Goal: Task Accomplishment & Management: Use online tool/utility

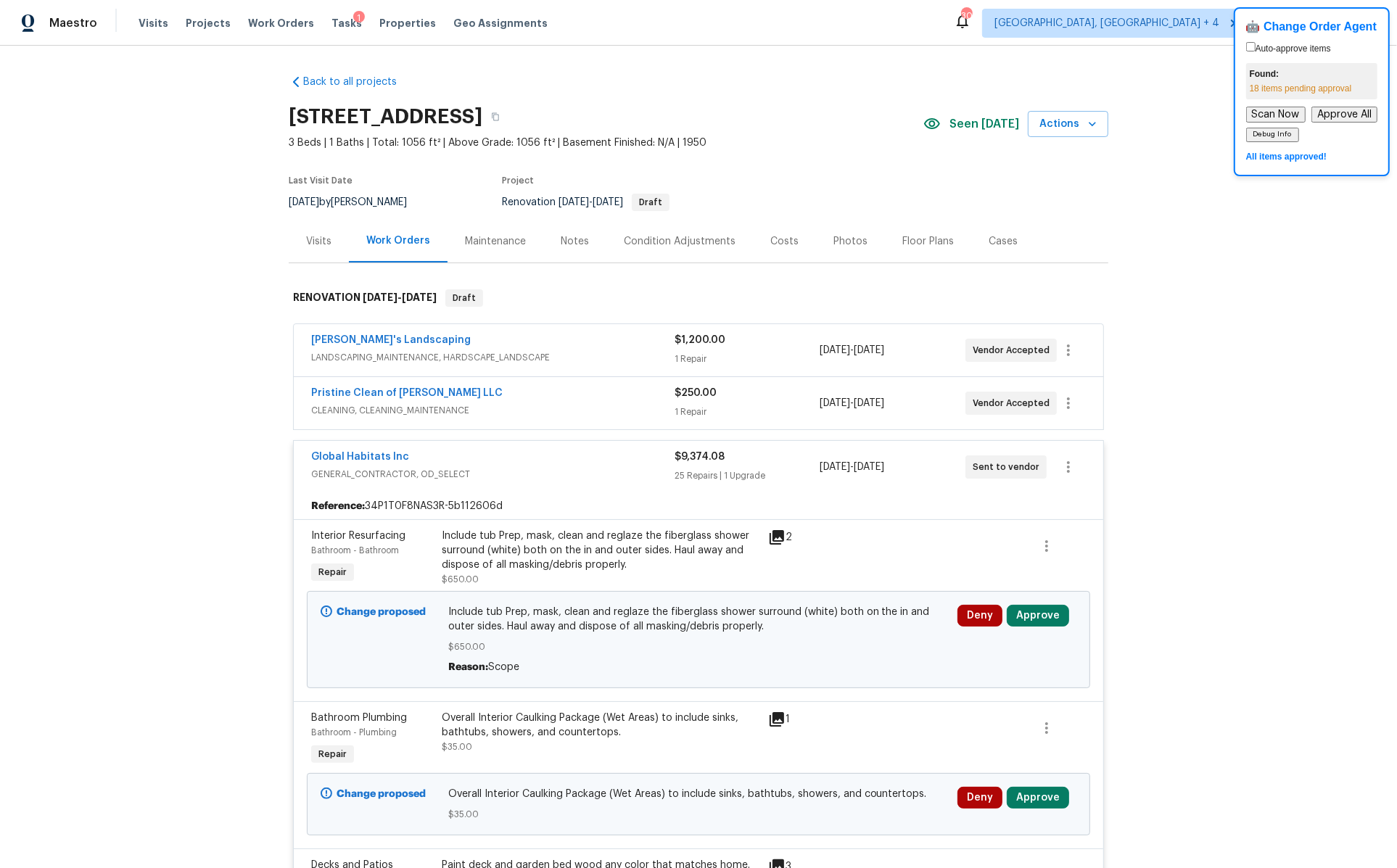
click at [1221, 218] on div "Back to all projects 6441 Crest Dr, Waterford, MI 48329 3 Beds | 1 Baths | Tota…" at bounding box center [698, 457] width 1397 height 822
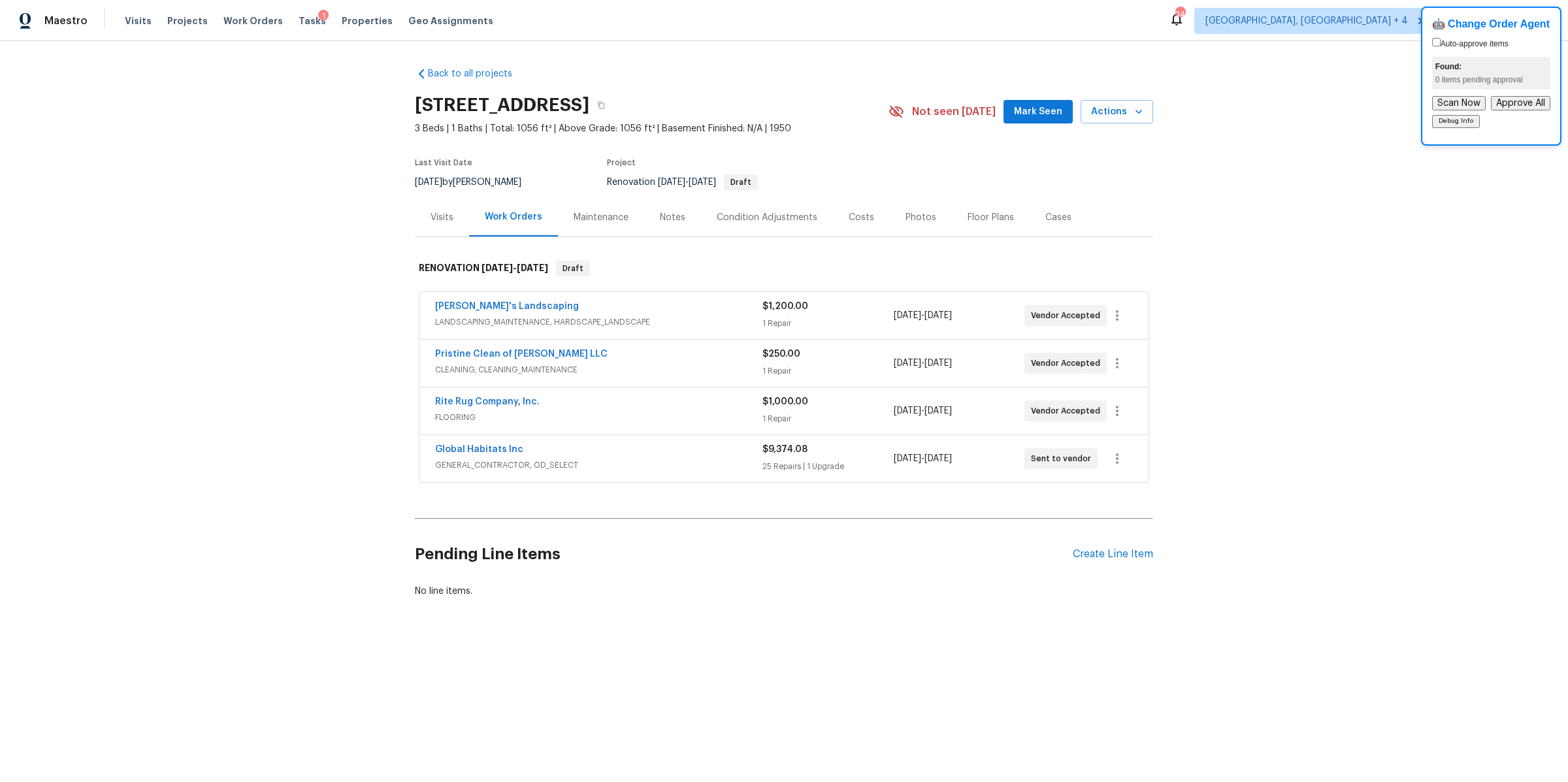
click at [862, 456] on div "$9,374.08 25 Repairs | 1 Upgrade" at bounding box center [828, 459] width 130 height 31
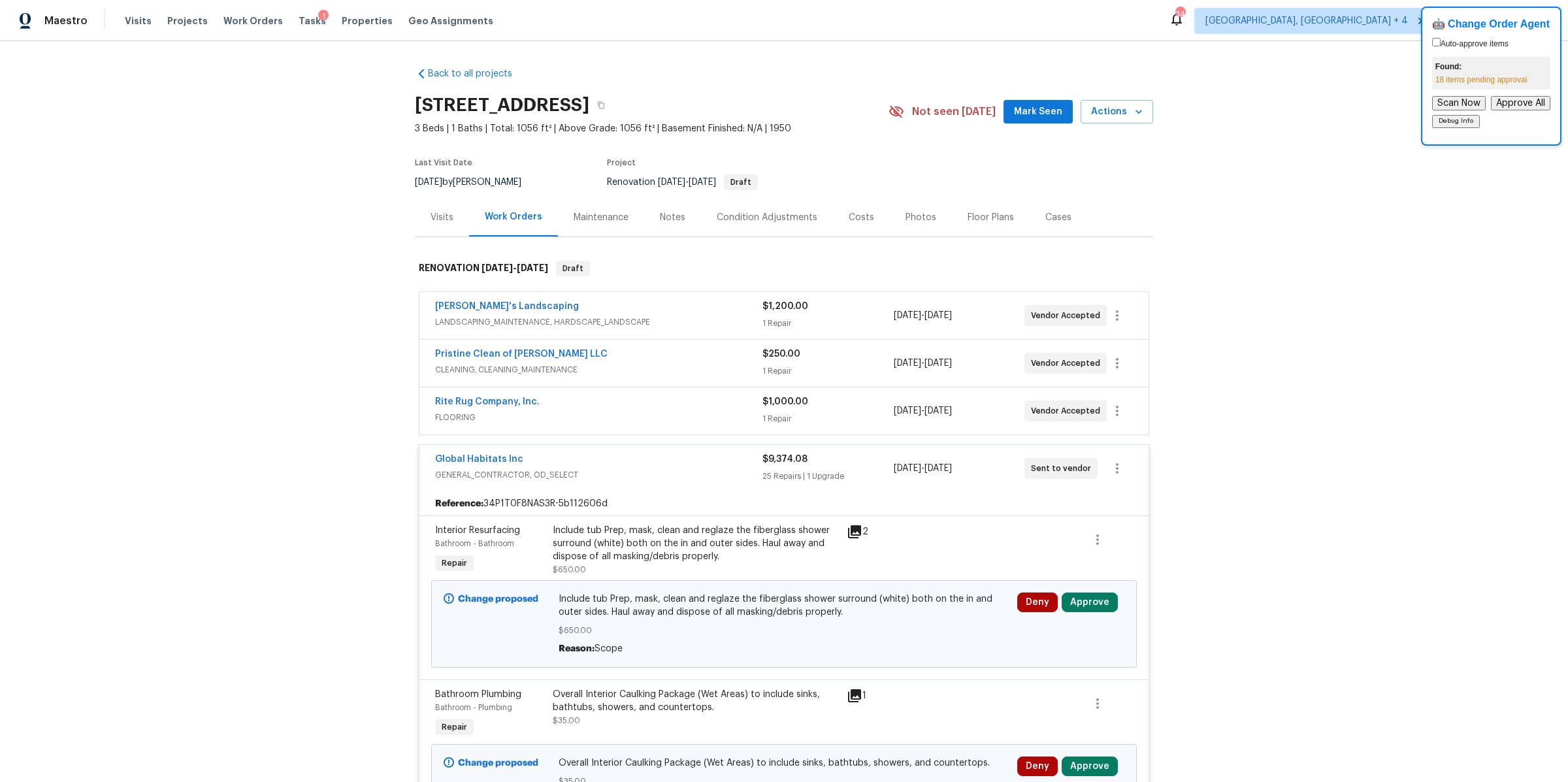
click at [862, 450] on div "Global Habitats Inc GENERAL_CONTRACTOR, OD_SELECT $9,374.08 25 Repairs | 1 Upgr…" at bounding box center [784, 468] width 729 height 47
click at [856, 424] on div "$1,000.00 1 Repair" at bounding box center [828, 411] width 130 height 31
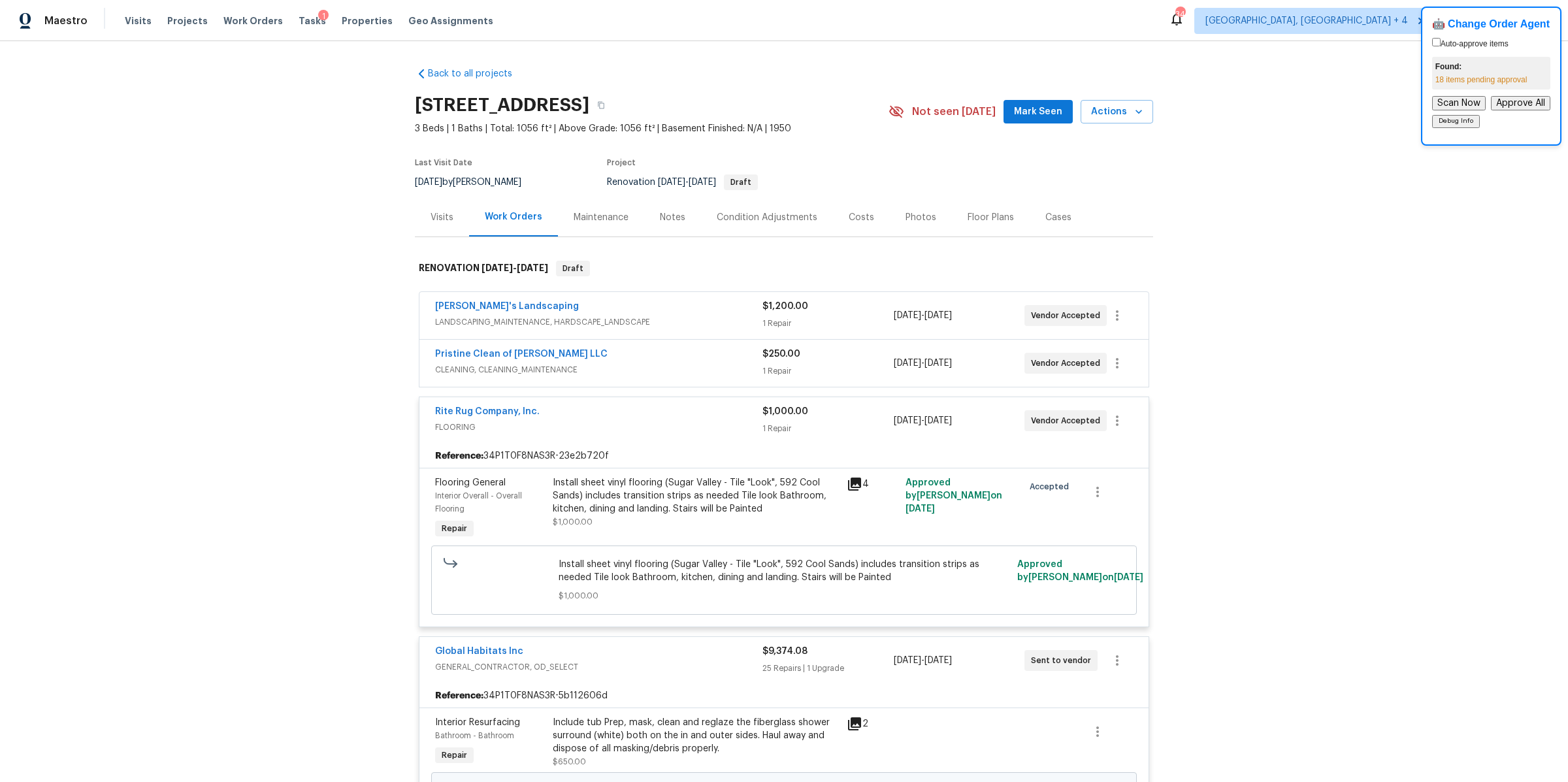
click at [856, 358] on div "$250.00" at bounding box center [828, 353] width 130 height 13
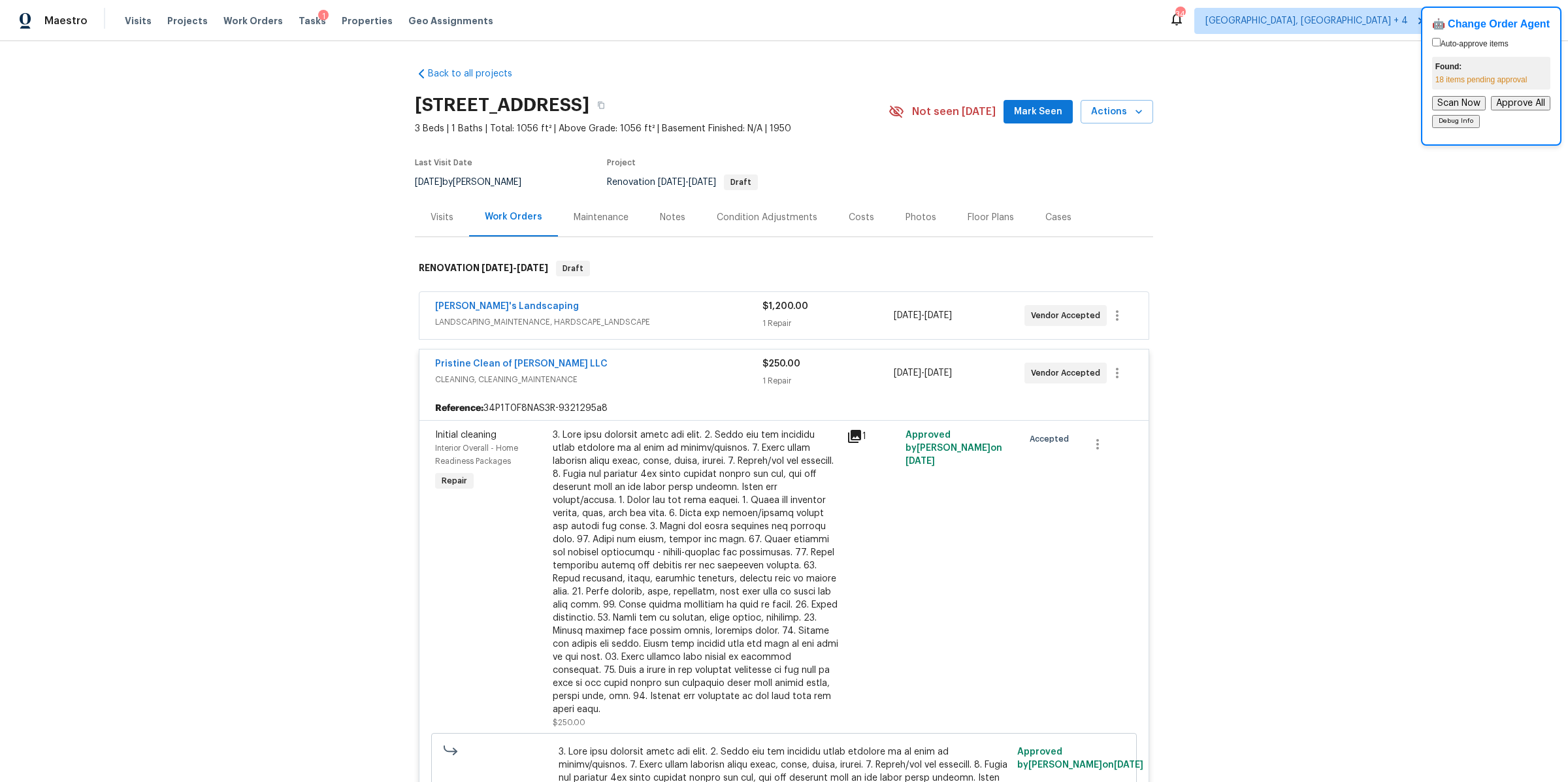
click at [847, 322] on div "1 Repair" at bounding box center [828, 322] width 130 height 13
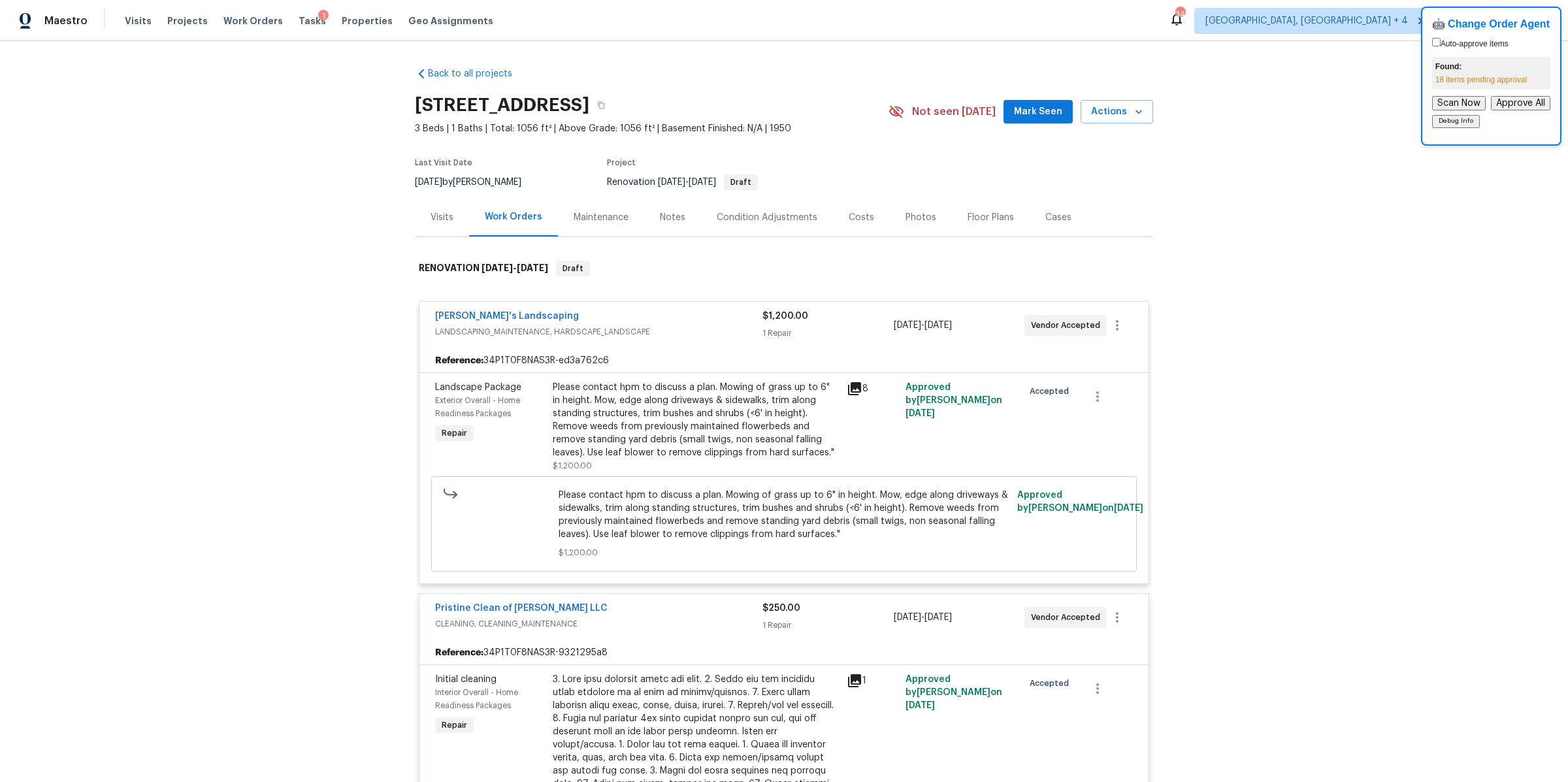
click at [847, 322] on div "$1,200.00" at bounding box center [828, 316] width 130 height 13
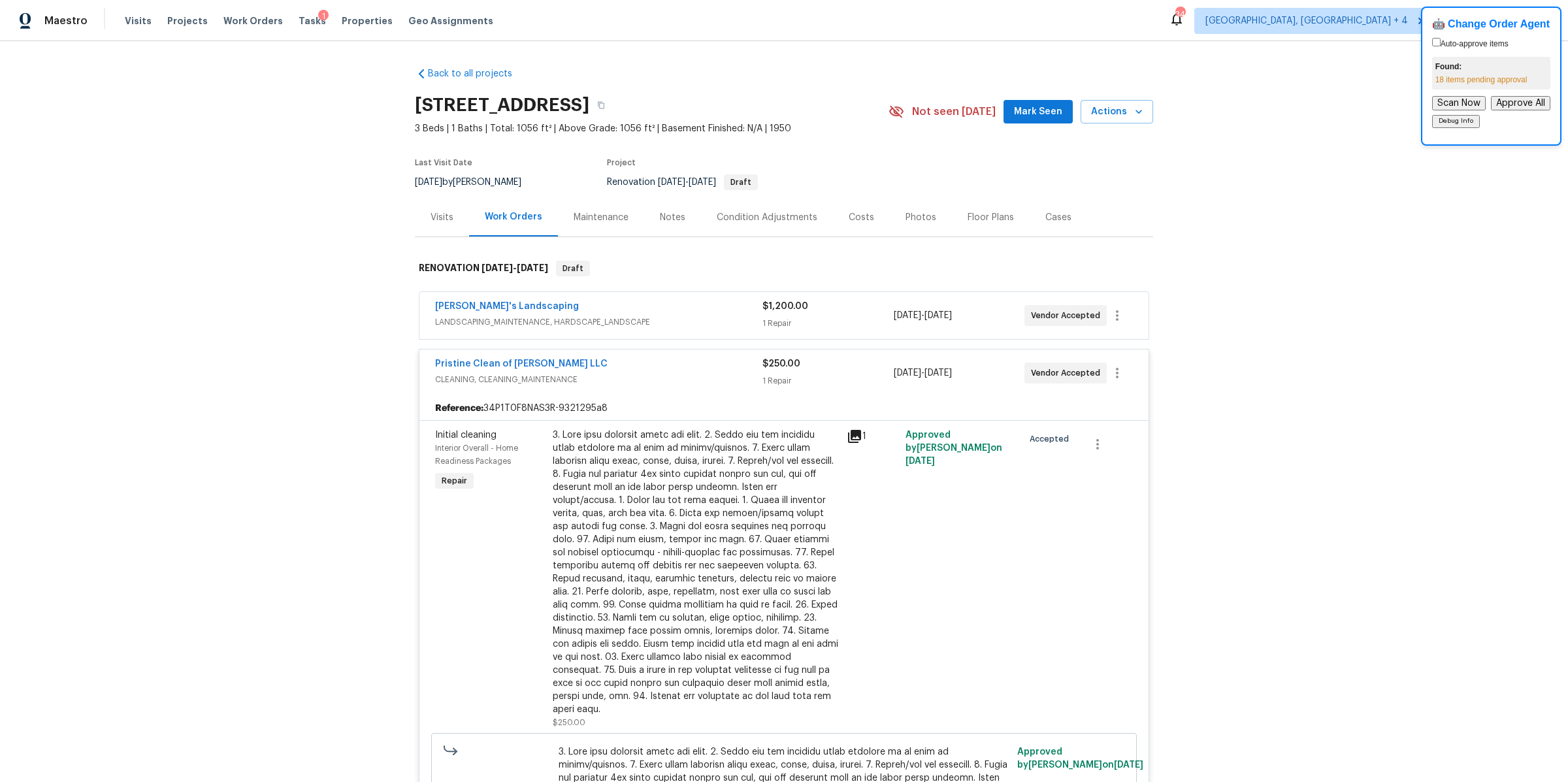
click at [845, 382] on div "1 Repair" at bounding box center [828, 380] width 130 height 13
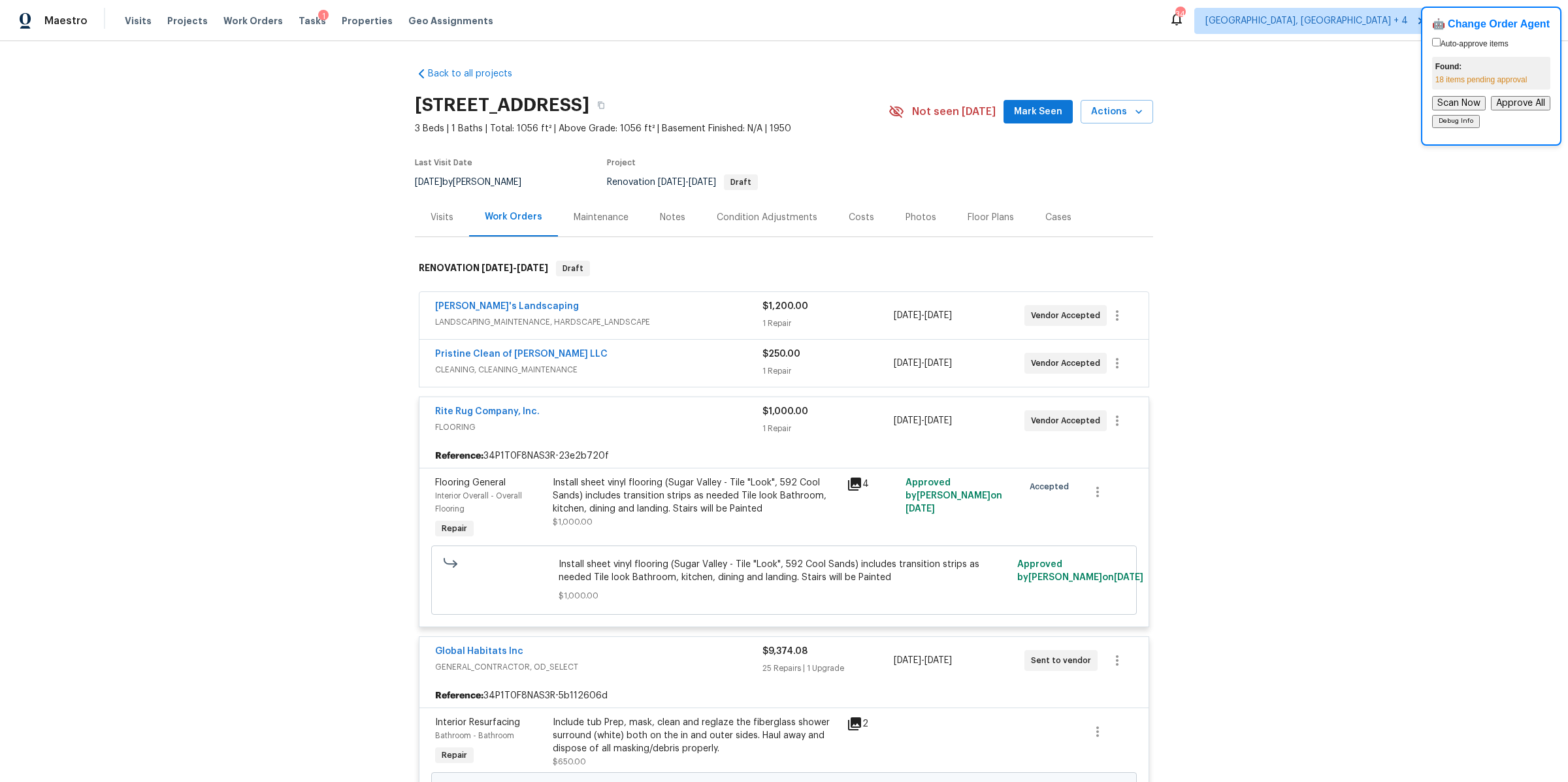
click at [846, 418] on div "$1,000.00 1 Repair" at bounding box center [828, 421] width 130 height 31
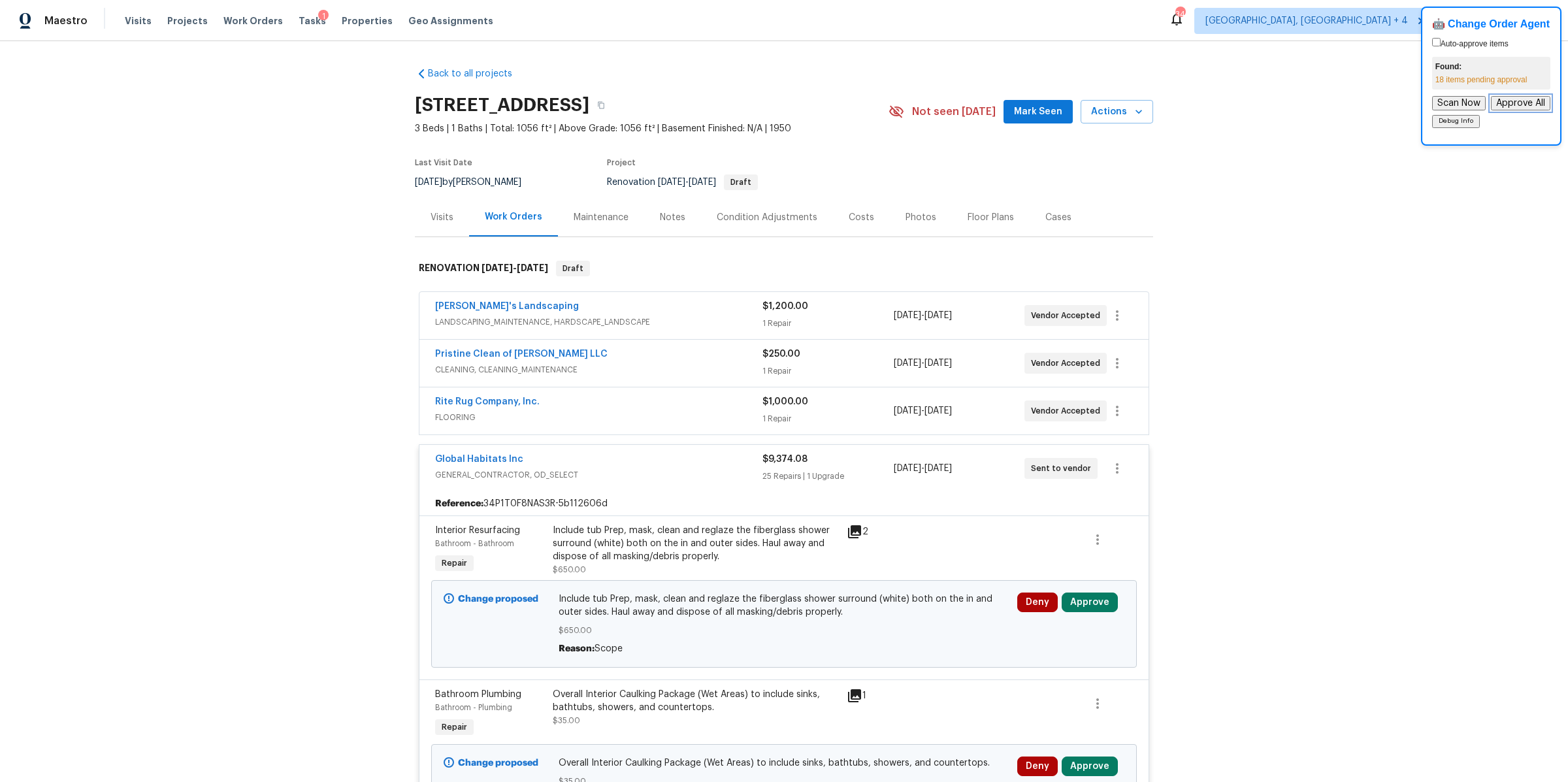
click at [1521, 104] on button "Approve All" at bounding box center [1520, 103] width 59 height 14
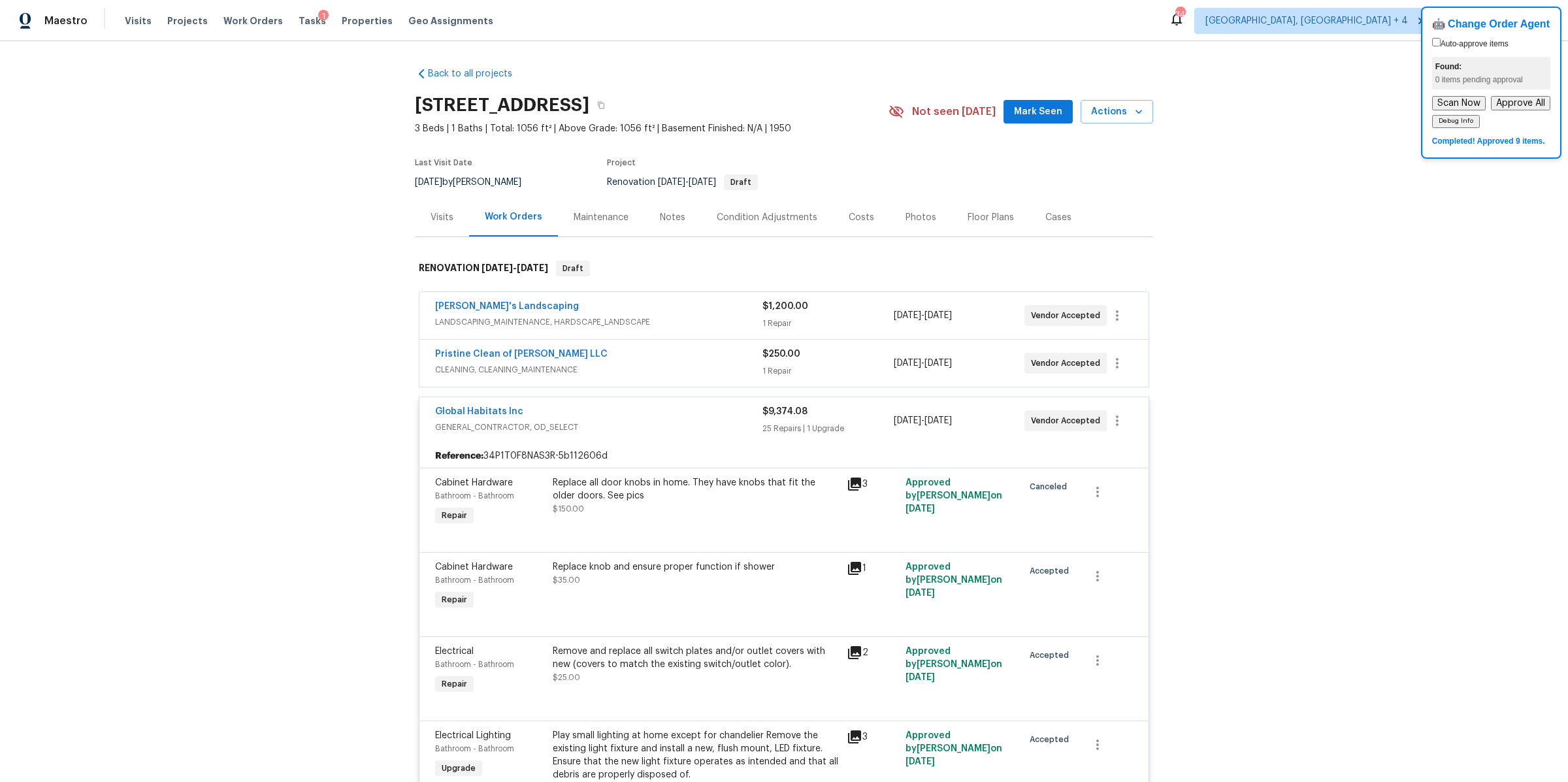
click at [839, 360] on div "$250.00 1 Repair" at bounding box center [828, 363] width 130 height 31
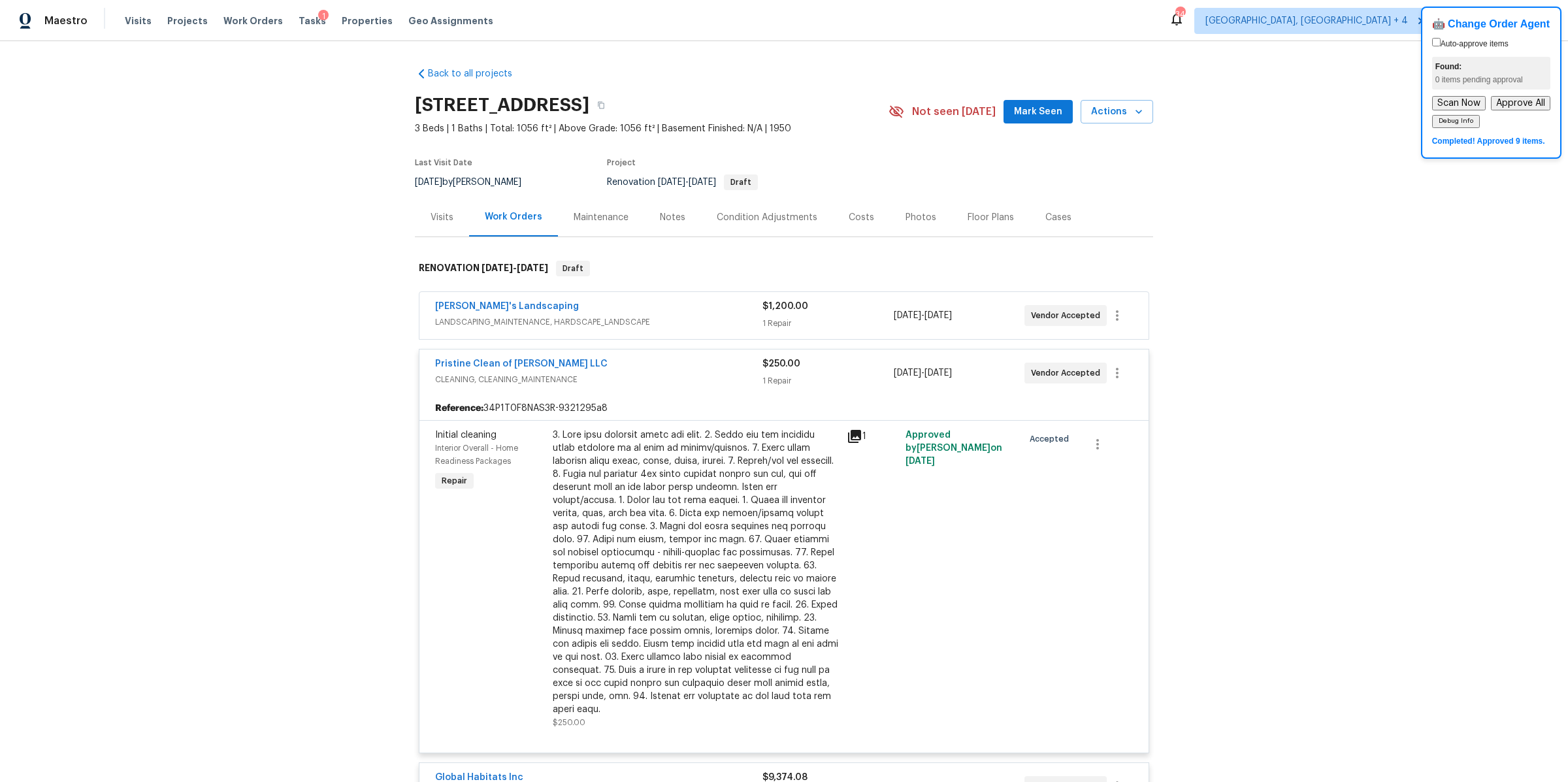
click at [841, 325] on div "1 Repair" at bounding box center [828, 322] width 130 height 13
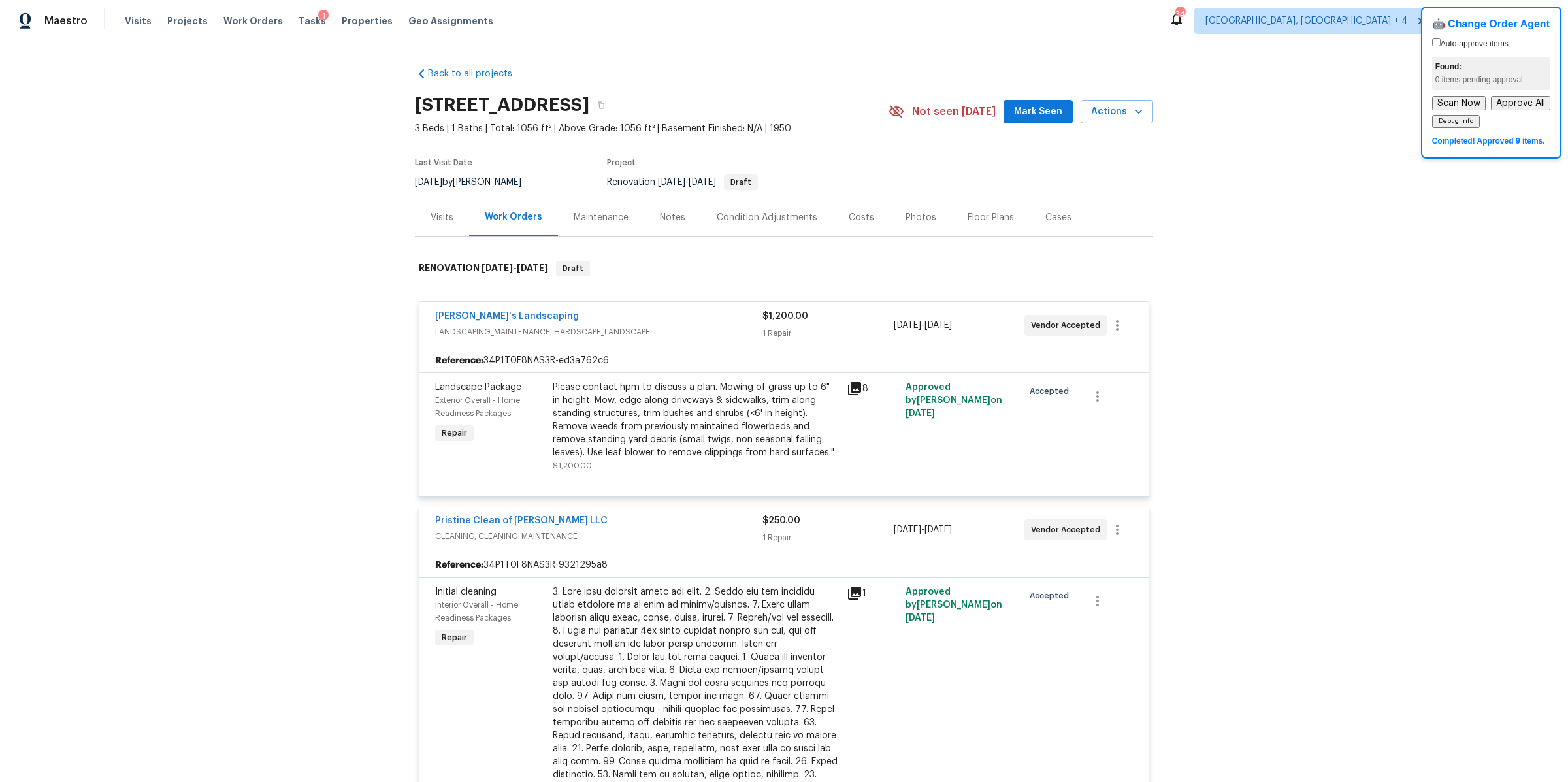
click at [1249, 265] on div "Back to all projects [STREET_ADDRESS] 3 Beds | 1 Baths | Total: 1056 ft² | Abov…" at bounding box center [784, 412] width 1568 height 741
click at [298, 20] on span "Tasks" at bounding box center [312, 21] width 28 height 9
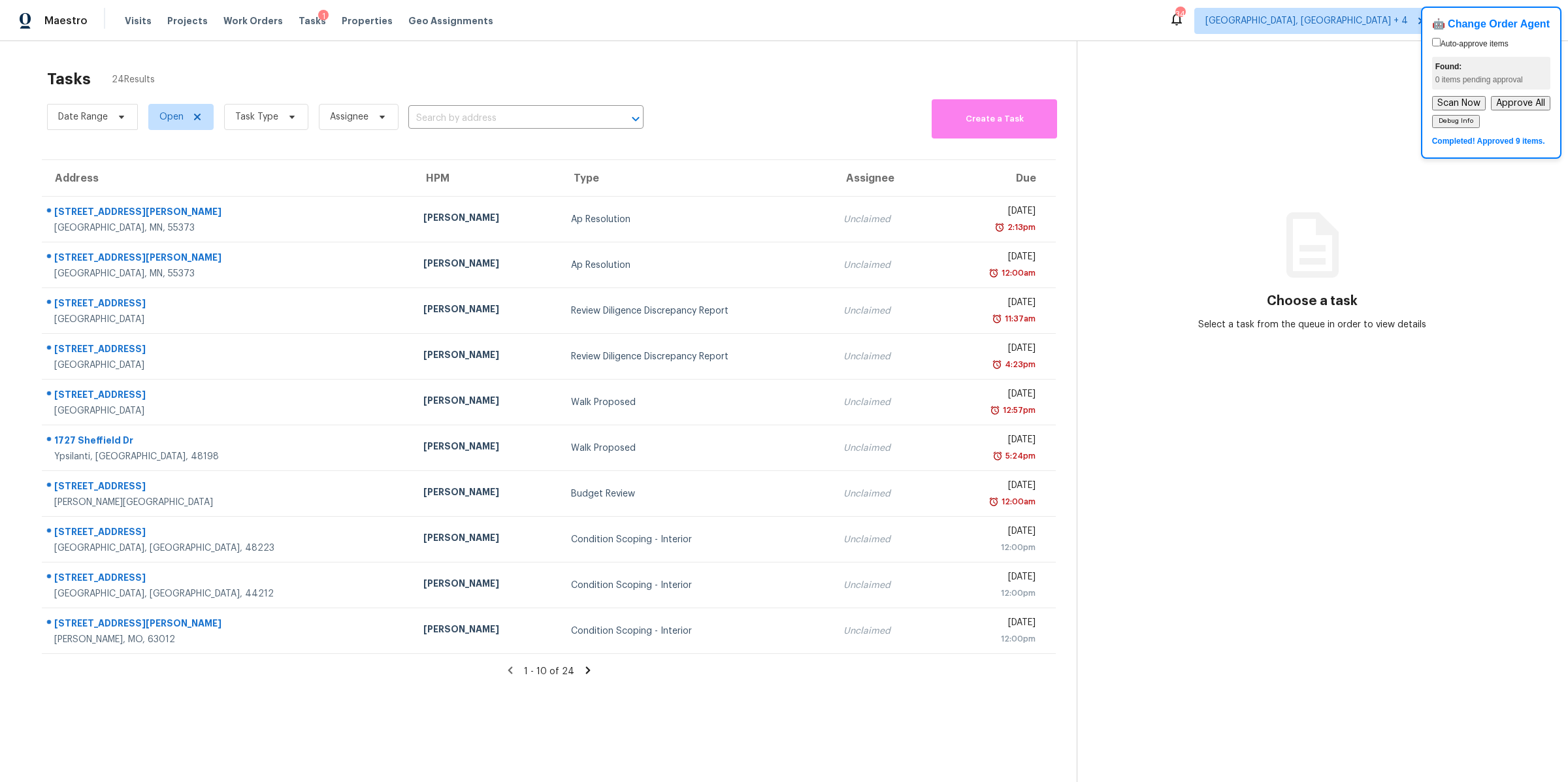
click at [807, 92] on div "Tasks 24 Results" at bounding box center [562, 79] width 1030 height 34
click at [808, 98] on div "Date Range Open Task Type Assignee ​ Create a Task" at bounding box center [562, 117] width 1030 height 43
click at [235, 121] on span "Task Type" at bounding box center [256, 116] width 43 height 13
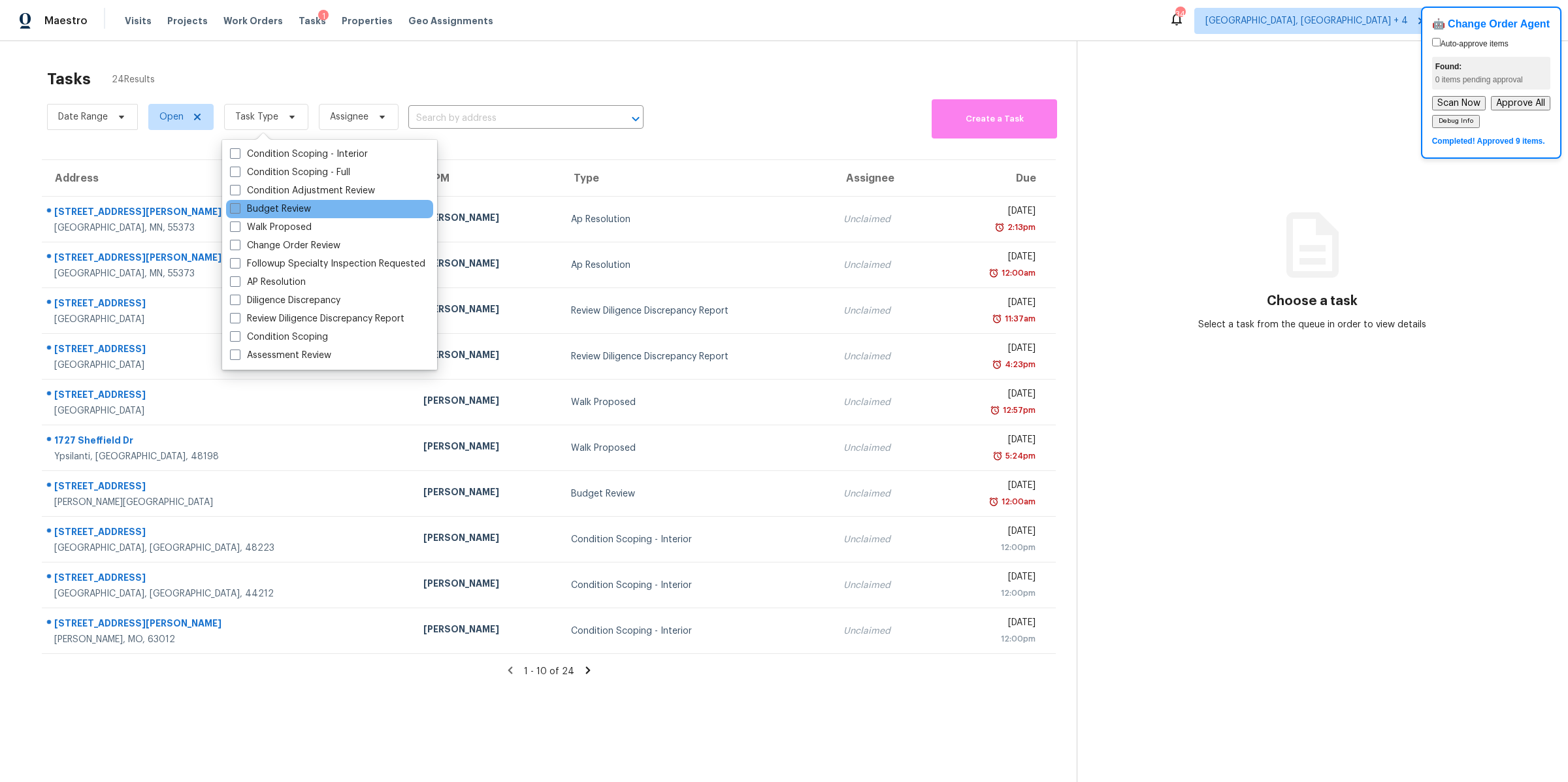
drag, startPoint x: 238, startPoint y: 229, endPoint x: 238, endPoint y: 214, distance: 15.0
click at [238, 214] on div "Condition Scoping - Interior Condition Scoping - Full Condition Adjustment Revi…" at bounding box center [329, 254] width 215 height 230
click at [237, 205] on span at bounding box center [235, 208] width 10 height 10
click at [237, 205] on input "Budget Review" at bounding box center [234, 206] width 8 height 8
checkbox input "true"
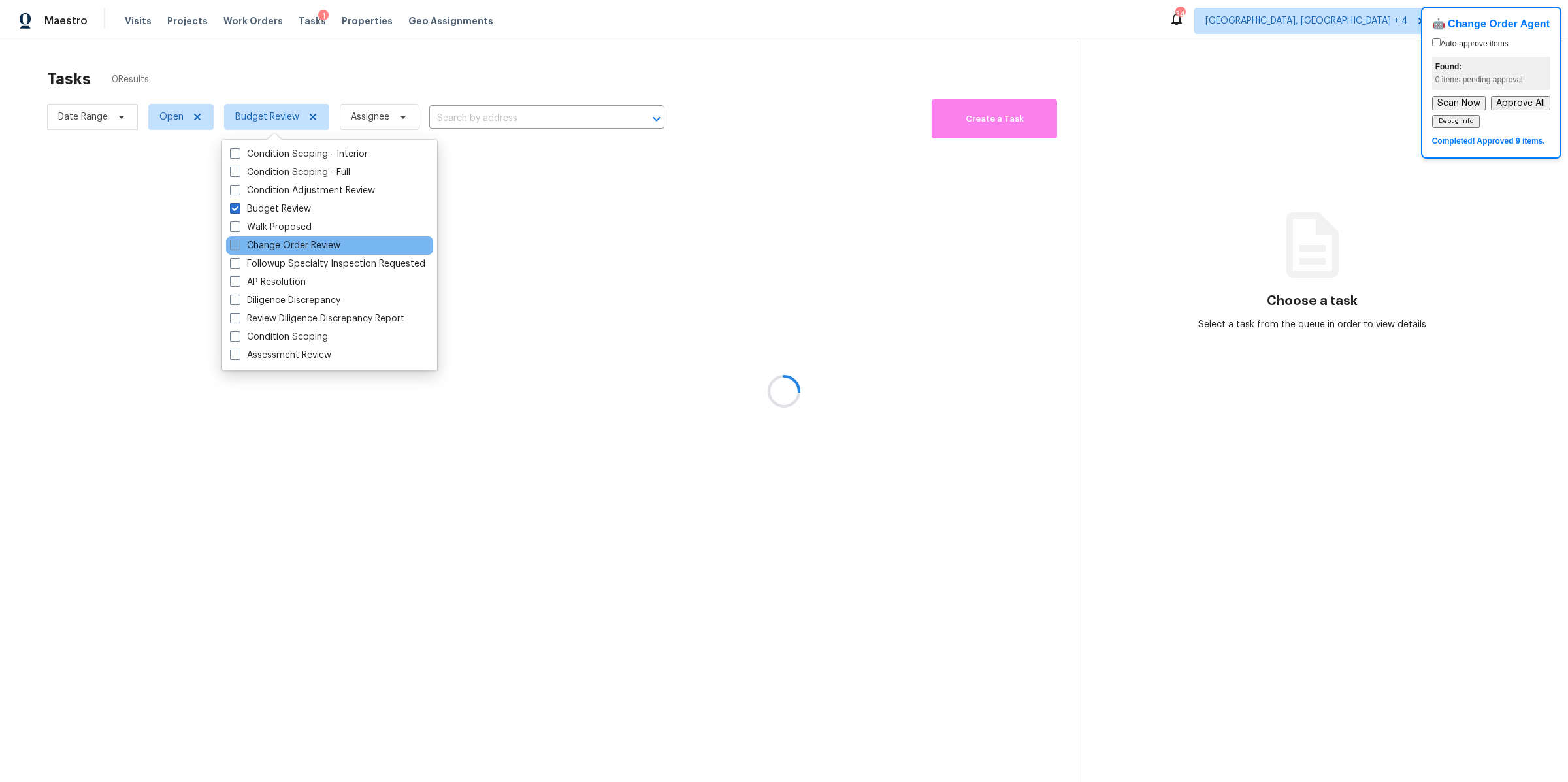
click at [233, 250] on span at bounding box center [235, 245] width 10 height 10
click at [233, 247] on input "Change Order Review" at bounding box center [234, 243] width 8 height 8
checkbox input "true"
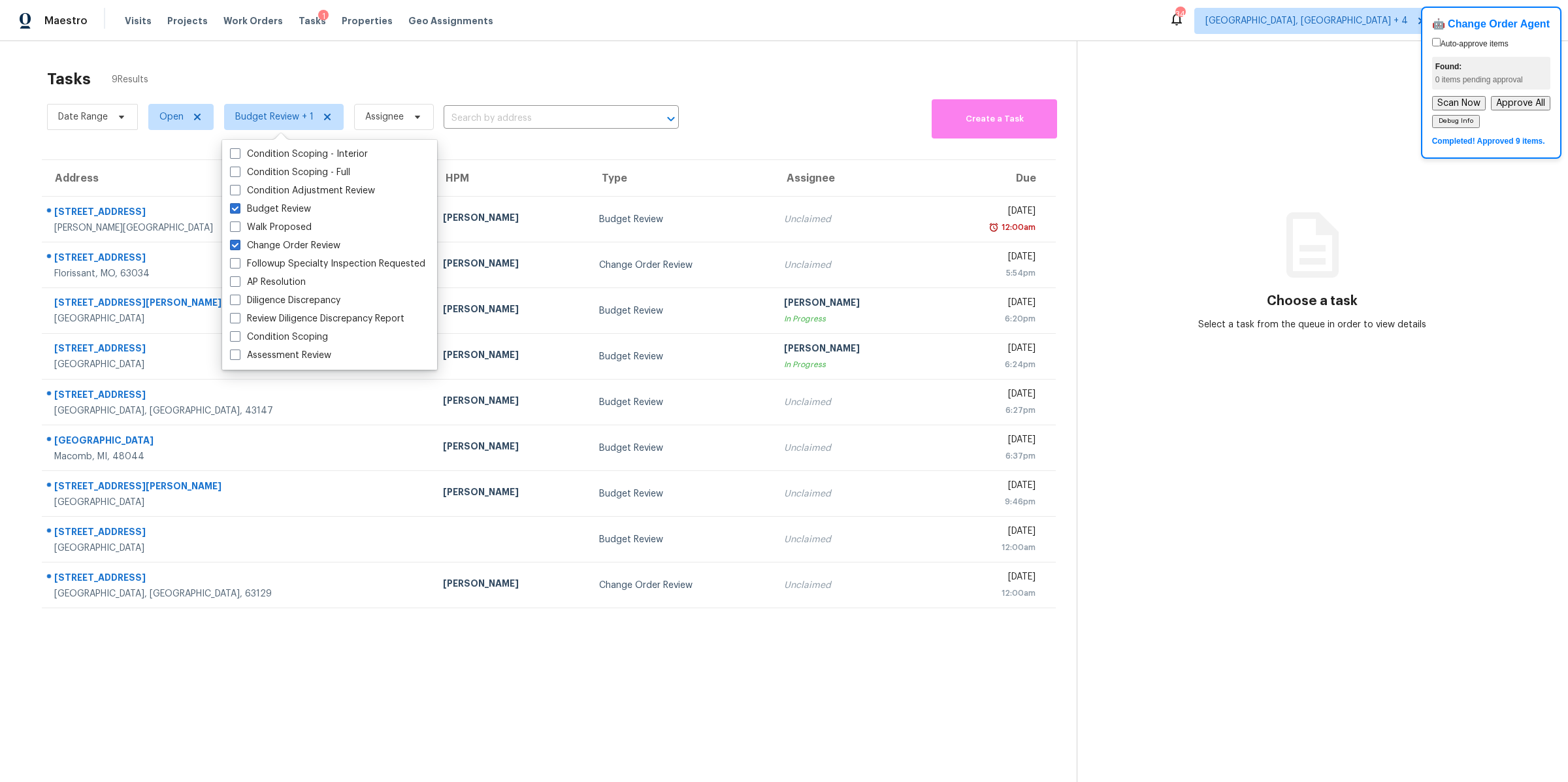
click at [676, 663] on section "Tasks 9 Results Date Range Open Budget Review + 1 Assignee ​ Create a Task Addr…" at bounding box center [549, 442] width 1056 height 761
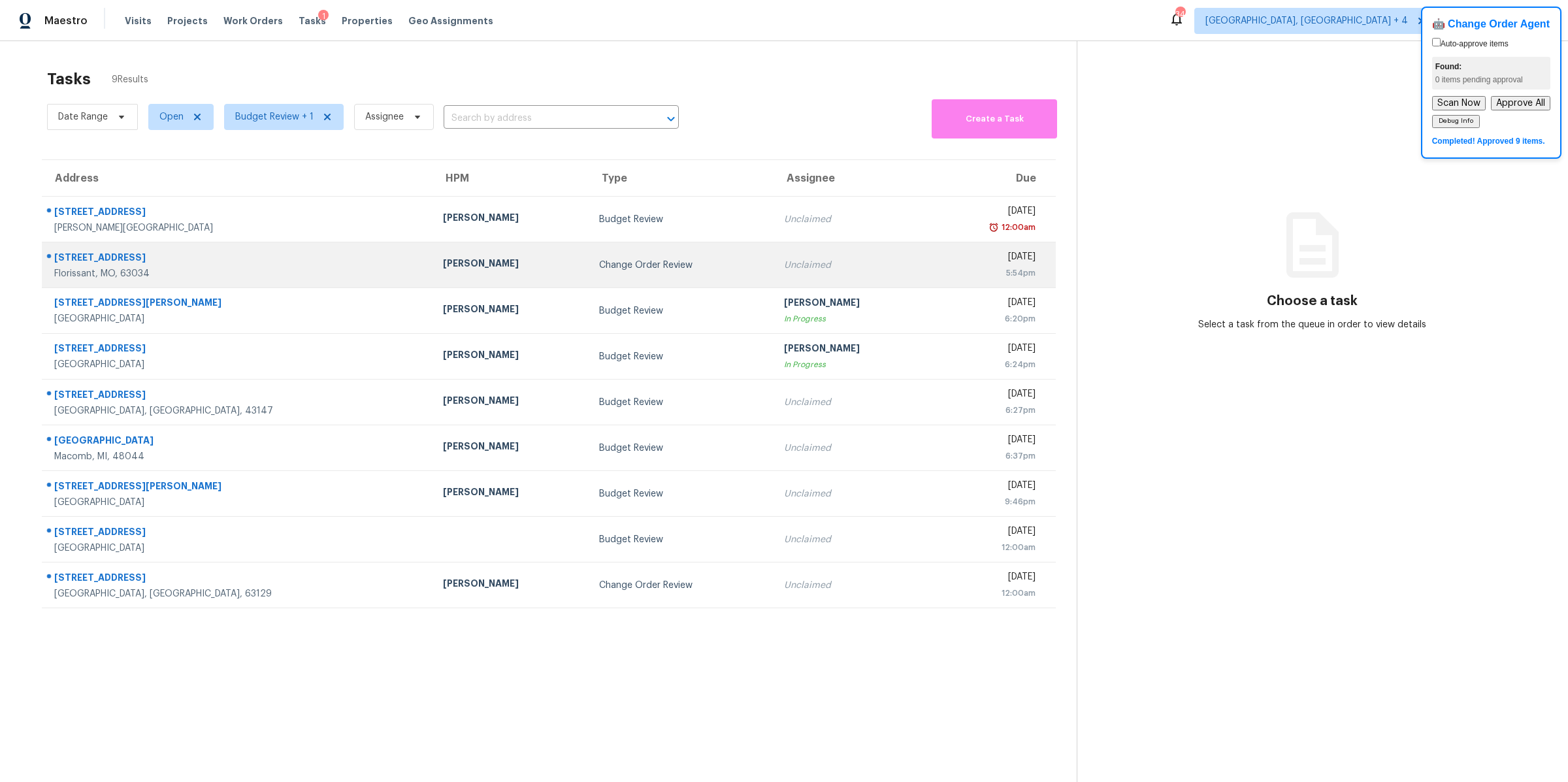
click at [784, 268] on div "Unclaimed" at bounding box center [851, 265] width 135 height 13
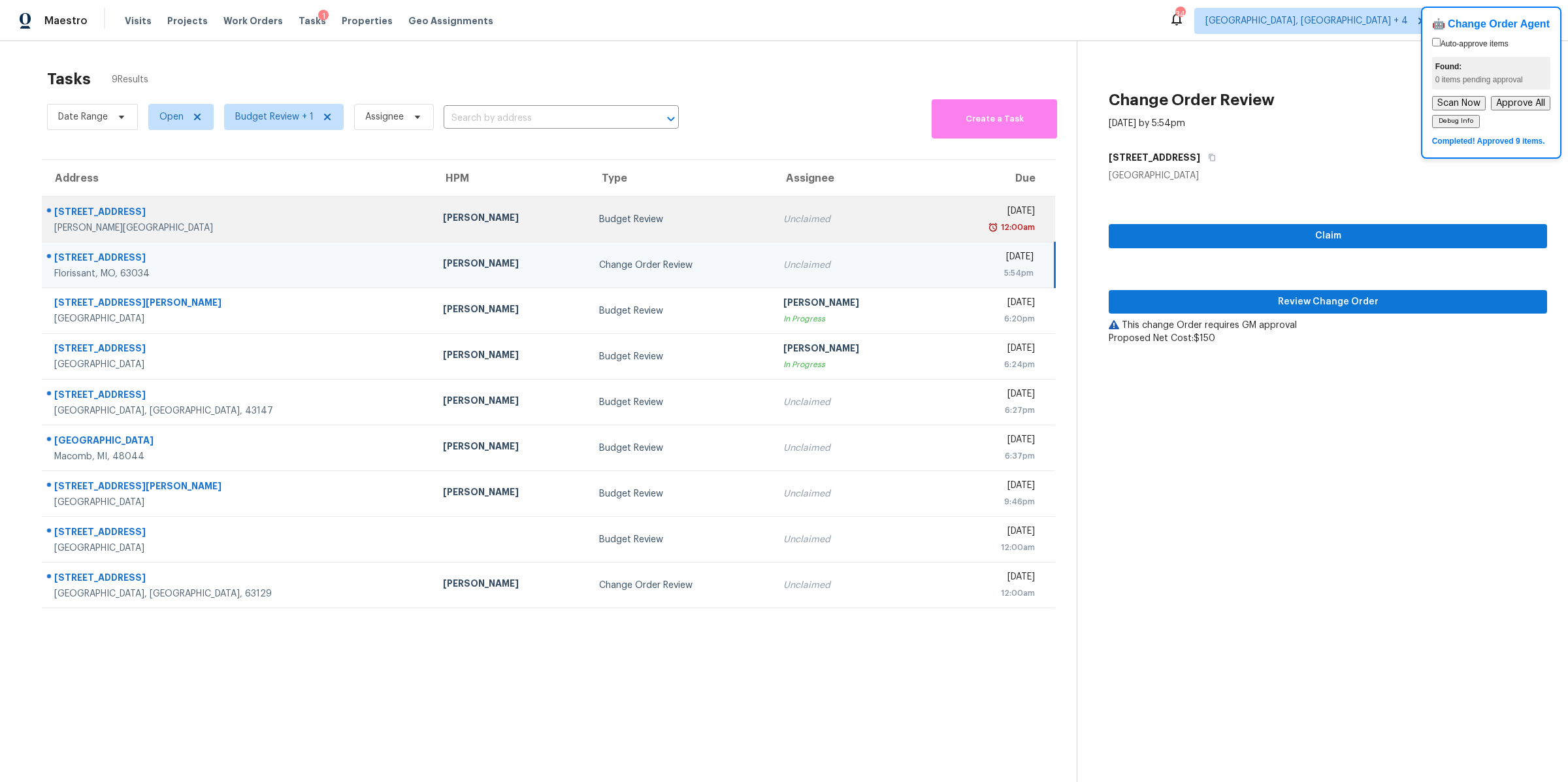
click at [787, 223] on div "Unclaimed" at bounding box center [850, 219] width 135 height 13
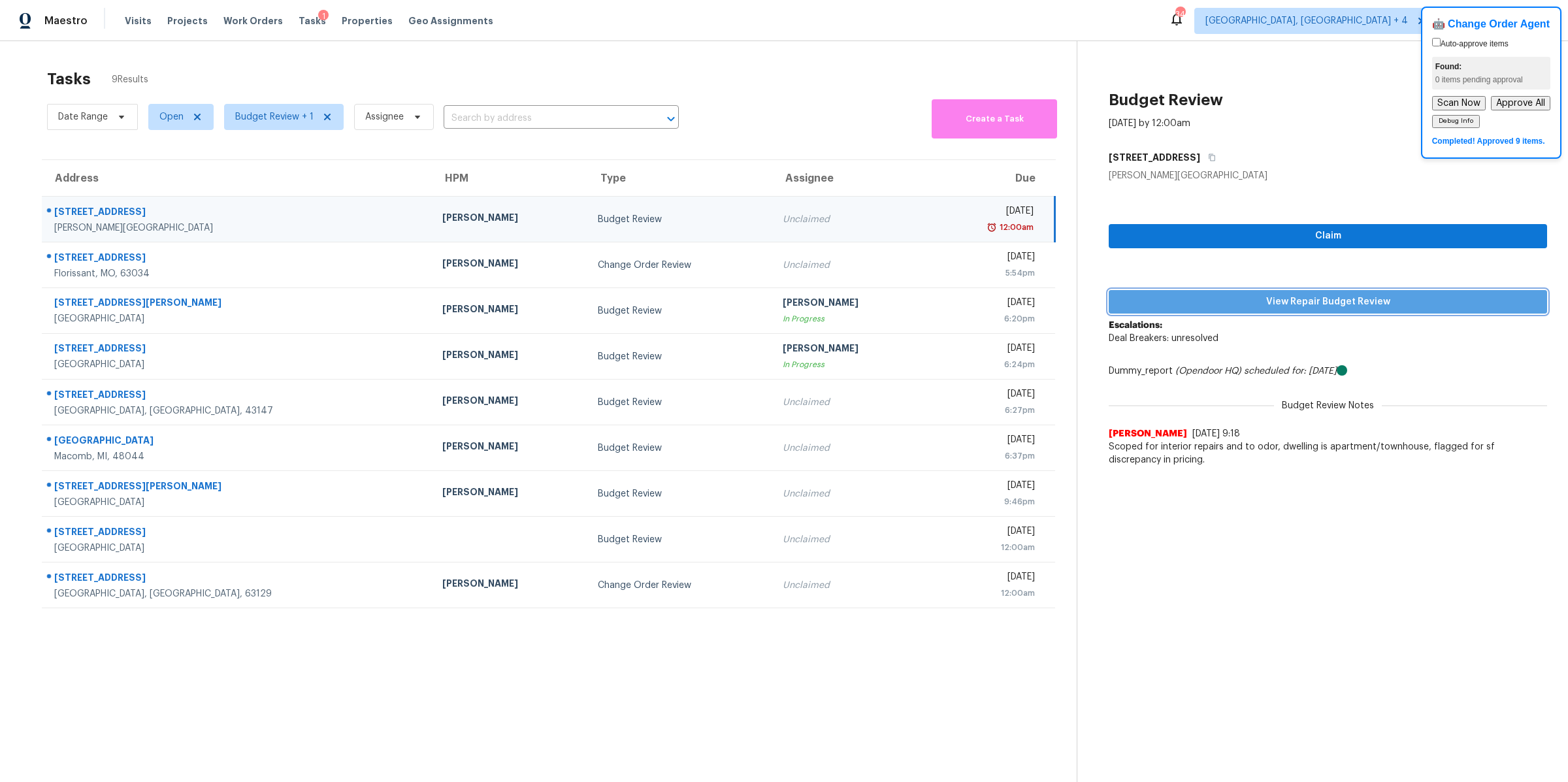
click at [1254, 298] on span "View Repair Budget Review" at bounding box center [1327, 302] width 418 height 16
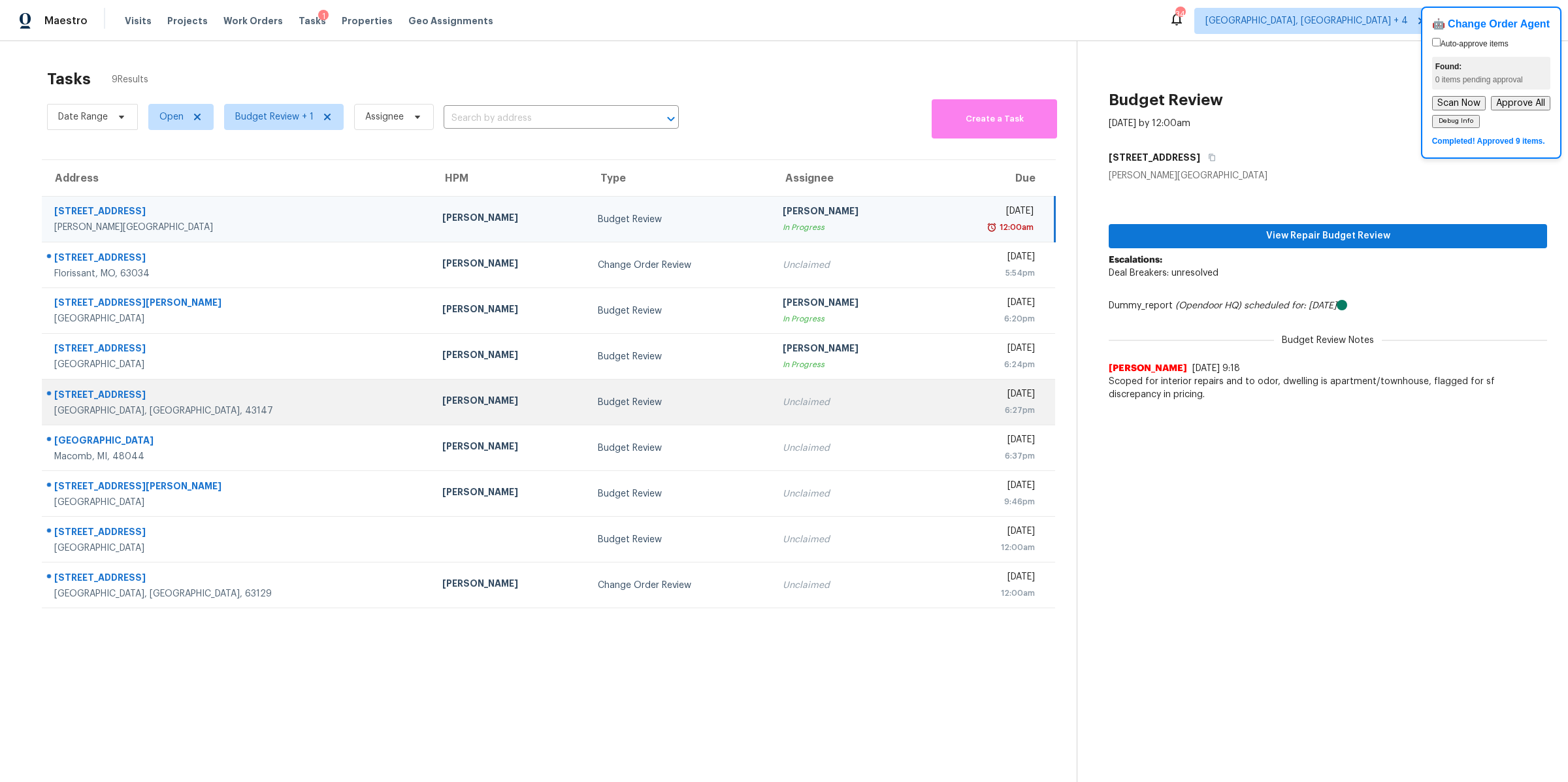
click at [783, 402] on div "Unclaimed" at bounding box center [850, 402] width 135 height 13
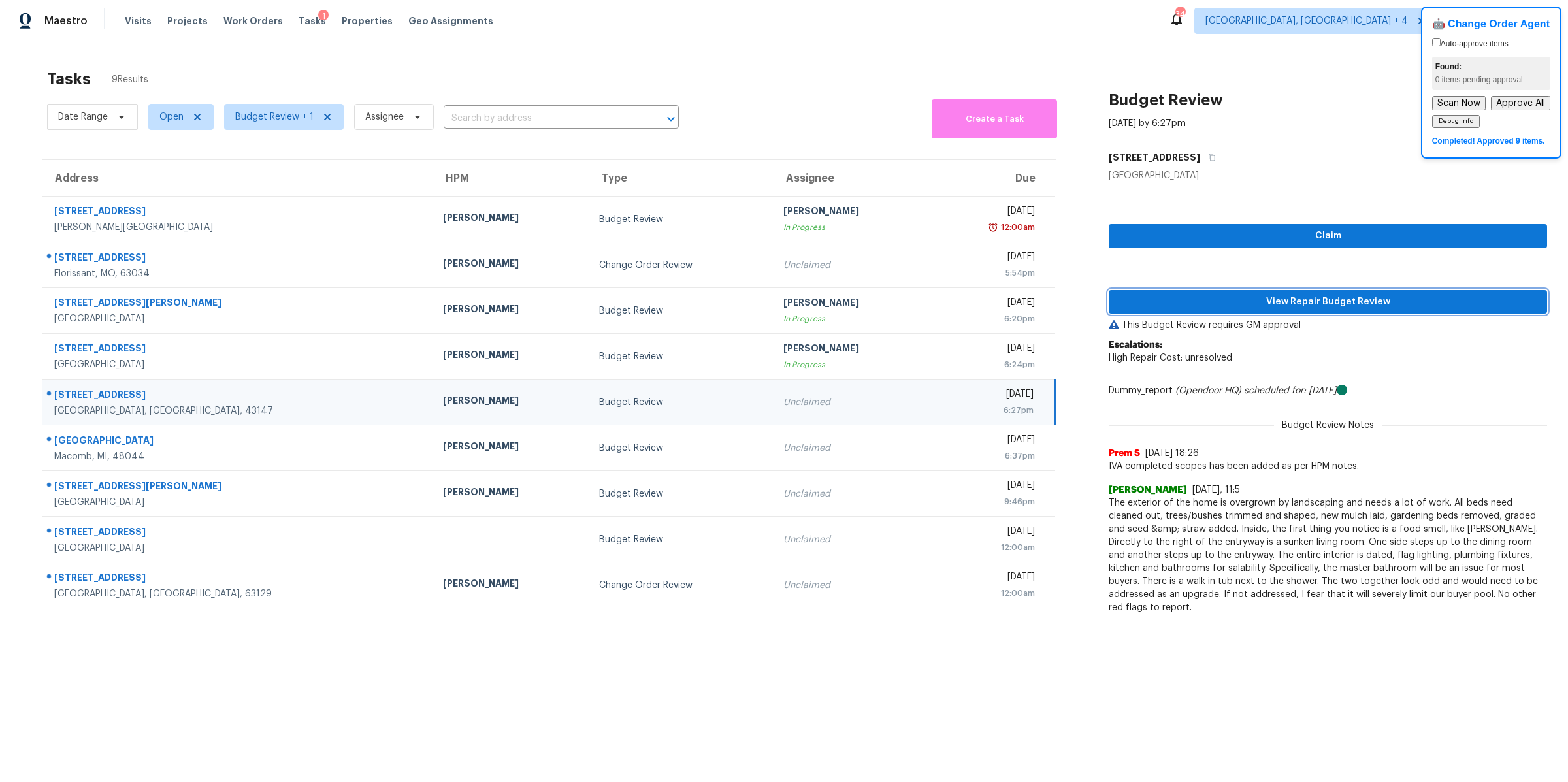
click at [1316, 298] on span "View Repair Budget Review" at bounding box center [1327, 302] width 418 height 16
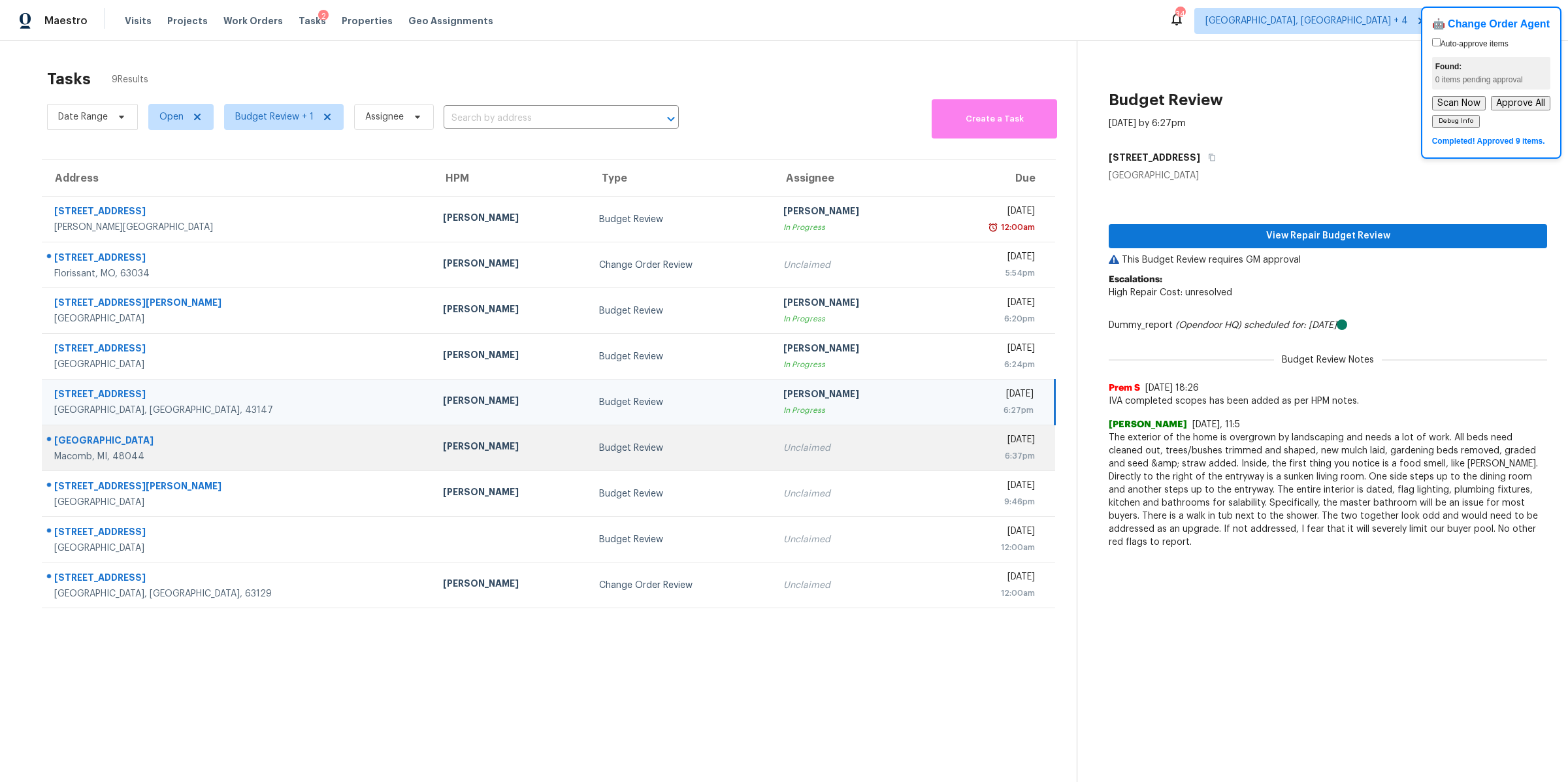
click at [773, 464] on td "Unclaimed" at bounding box center [851, 448] width 156 height 46
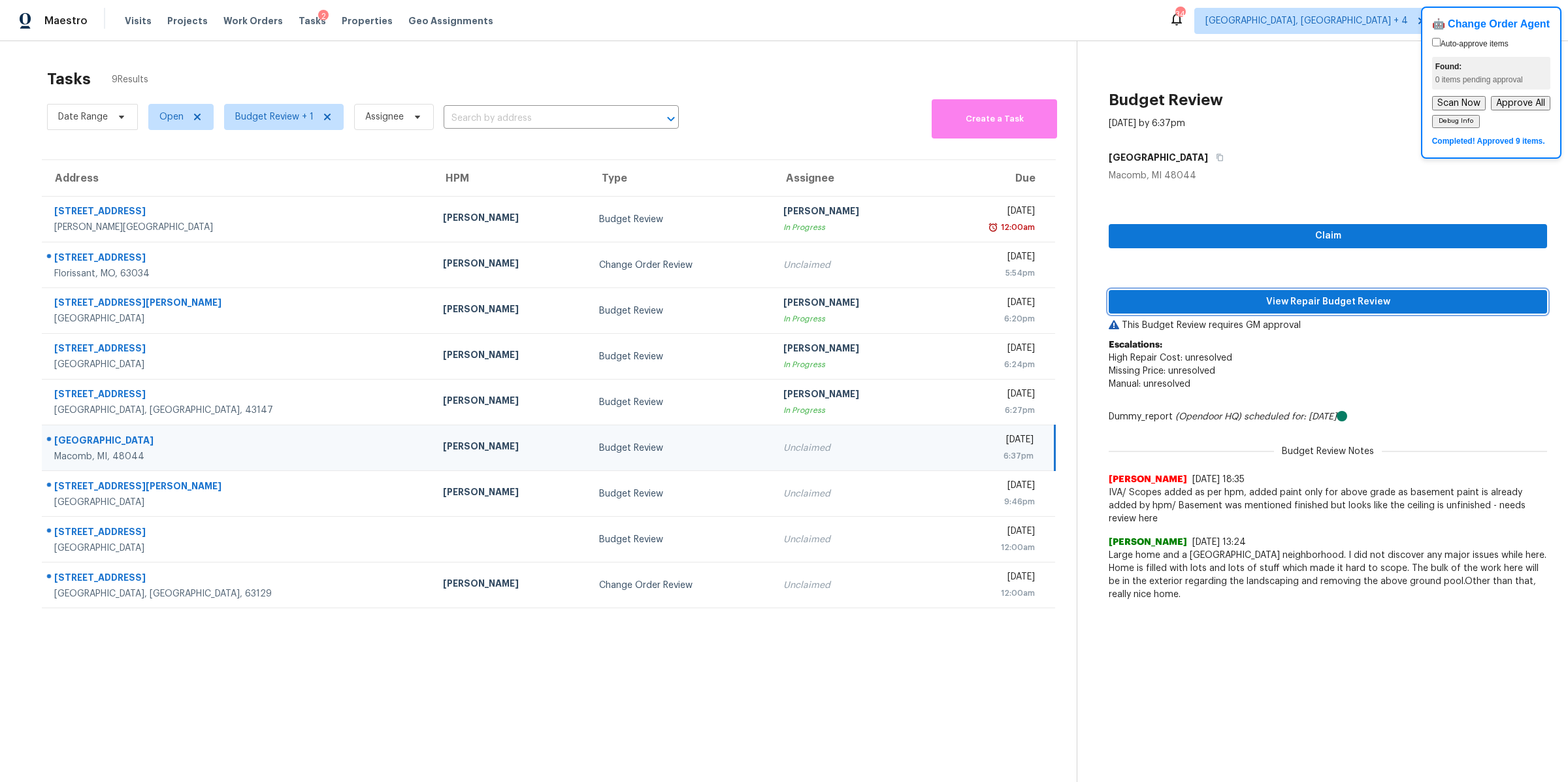
click at [1190, 301] on span "View Repair Budget Review" at bounding box center [1327, 302] width 418 height 16
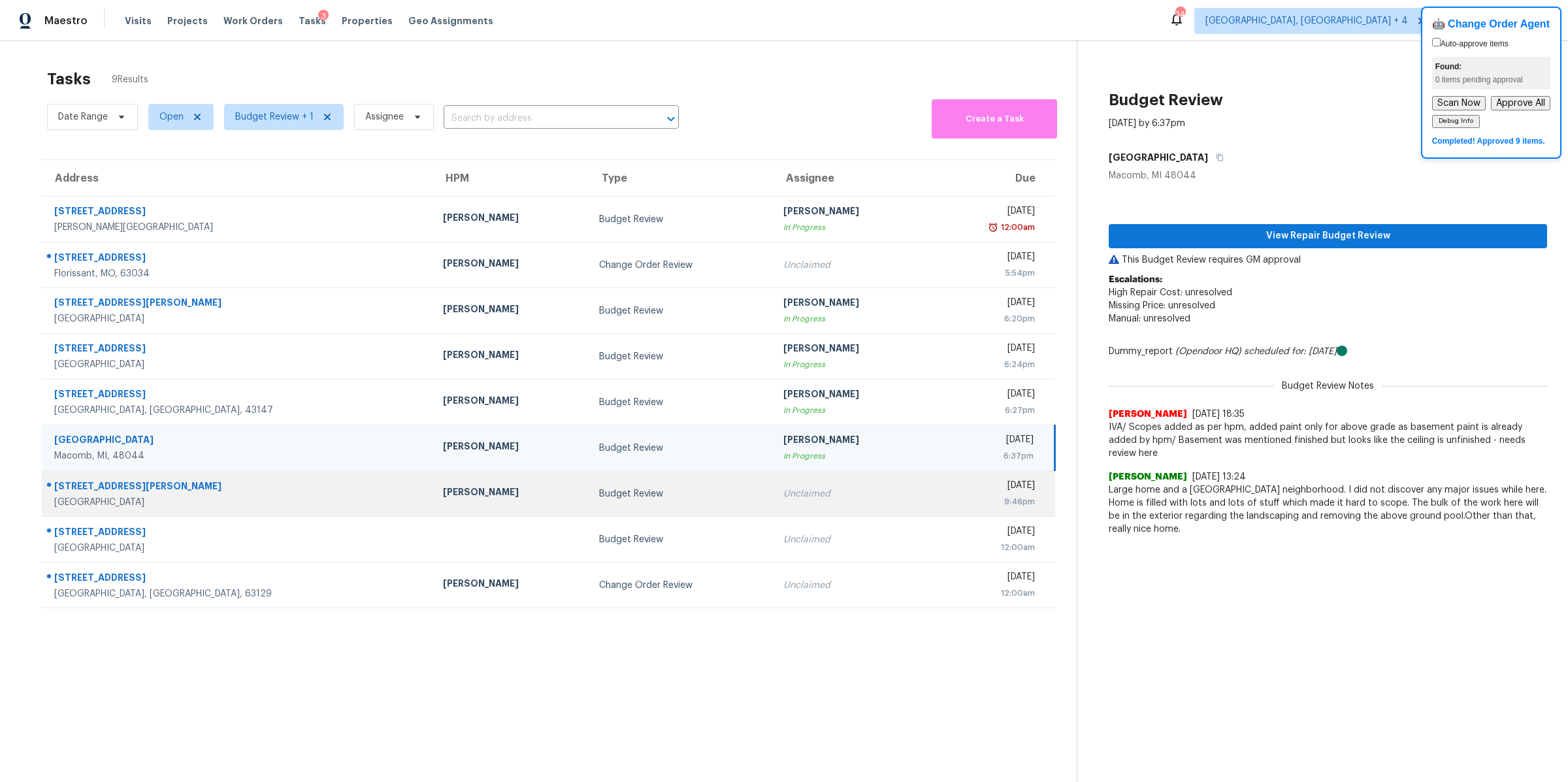
click at [781, 511] on td "Unclaimed" at bounding box center [851, 493] width 156 height 46
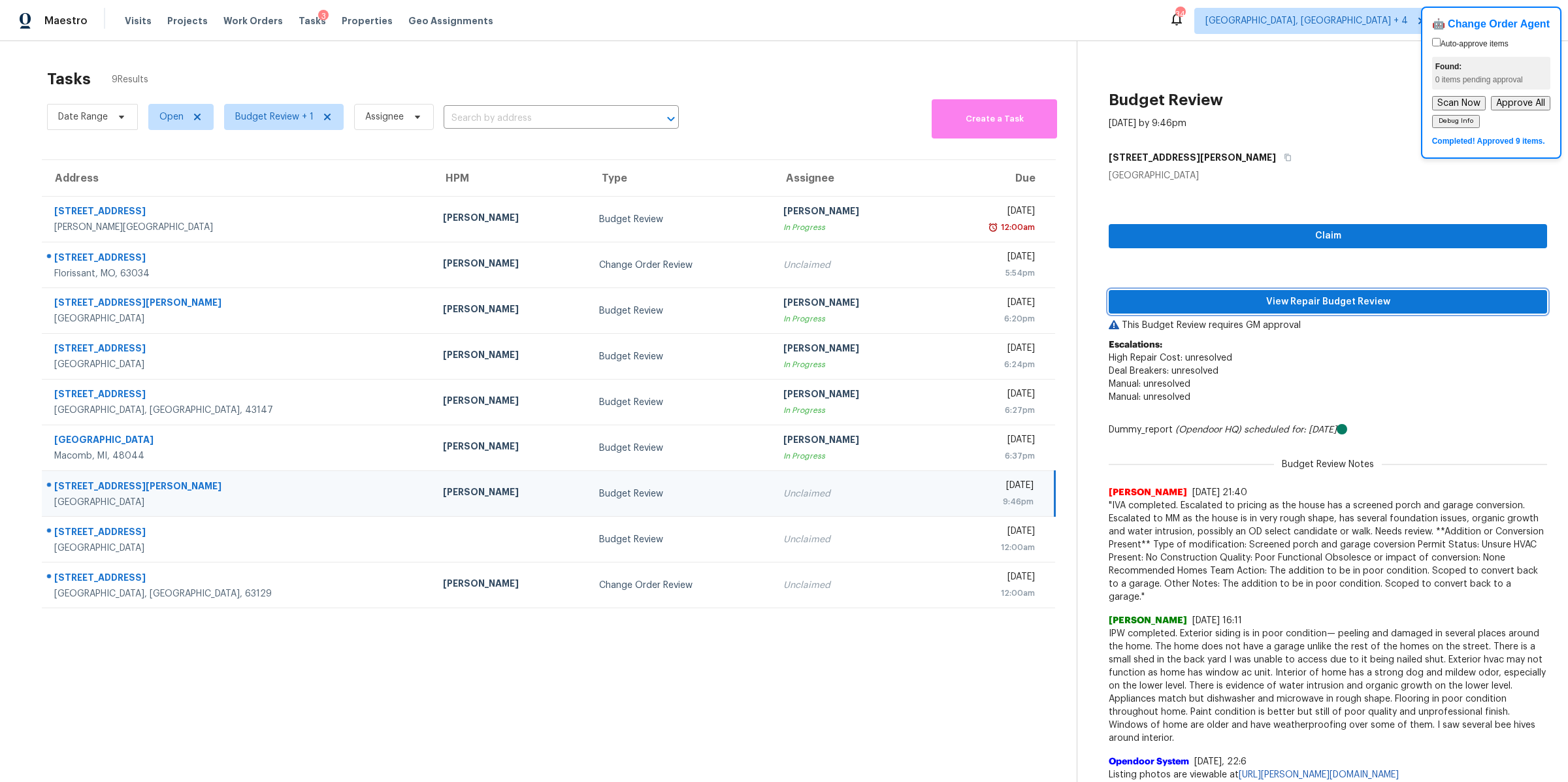
click at [1238, 307] on span "View Repair Budget Review" at bounding box center [1327, 302] width 418 height 16
